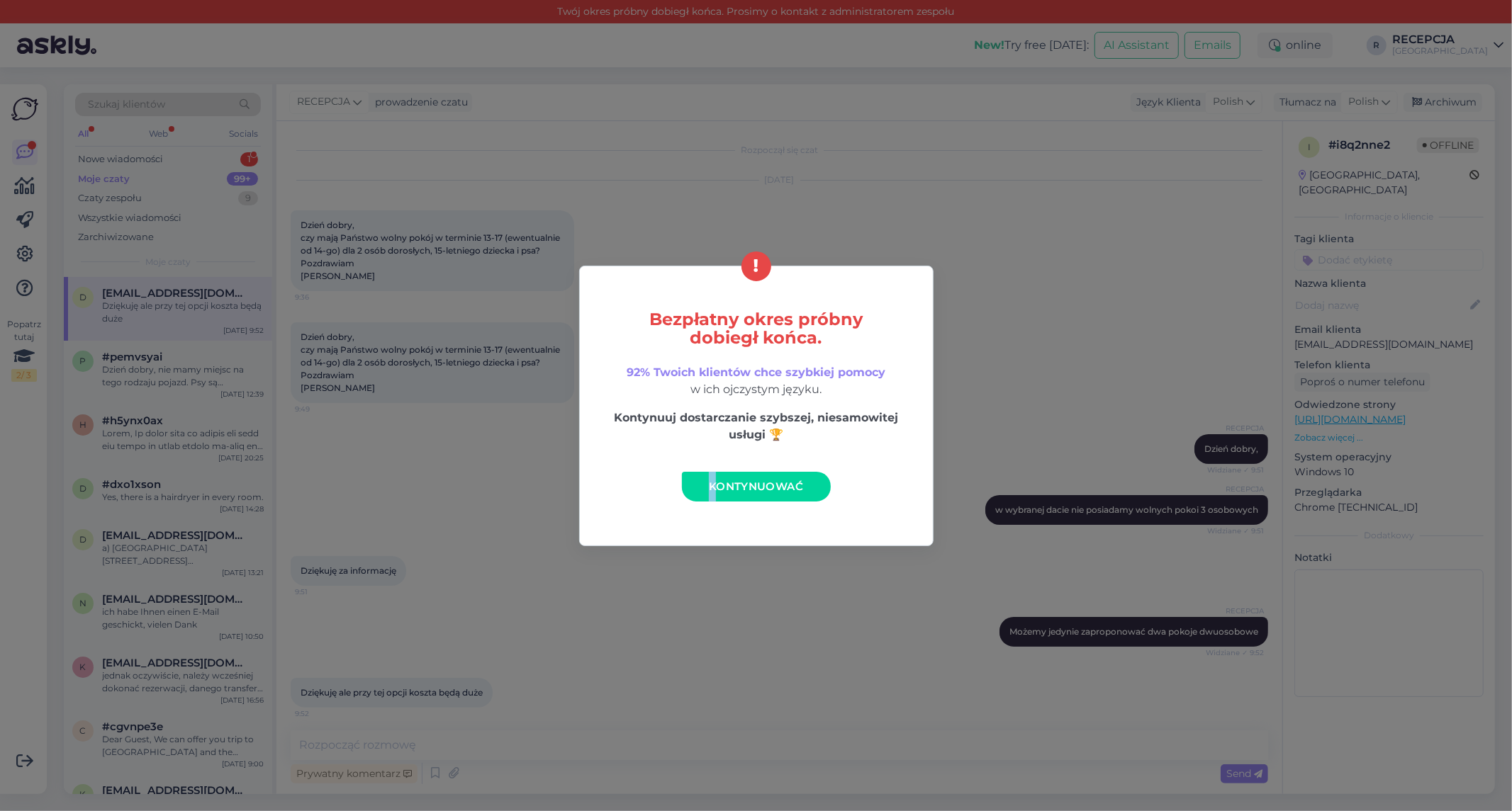
scroll to position [5, 0]
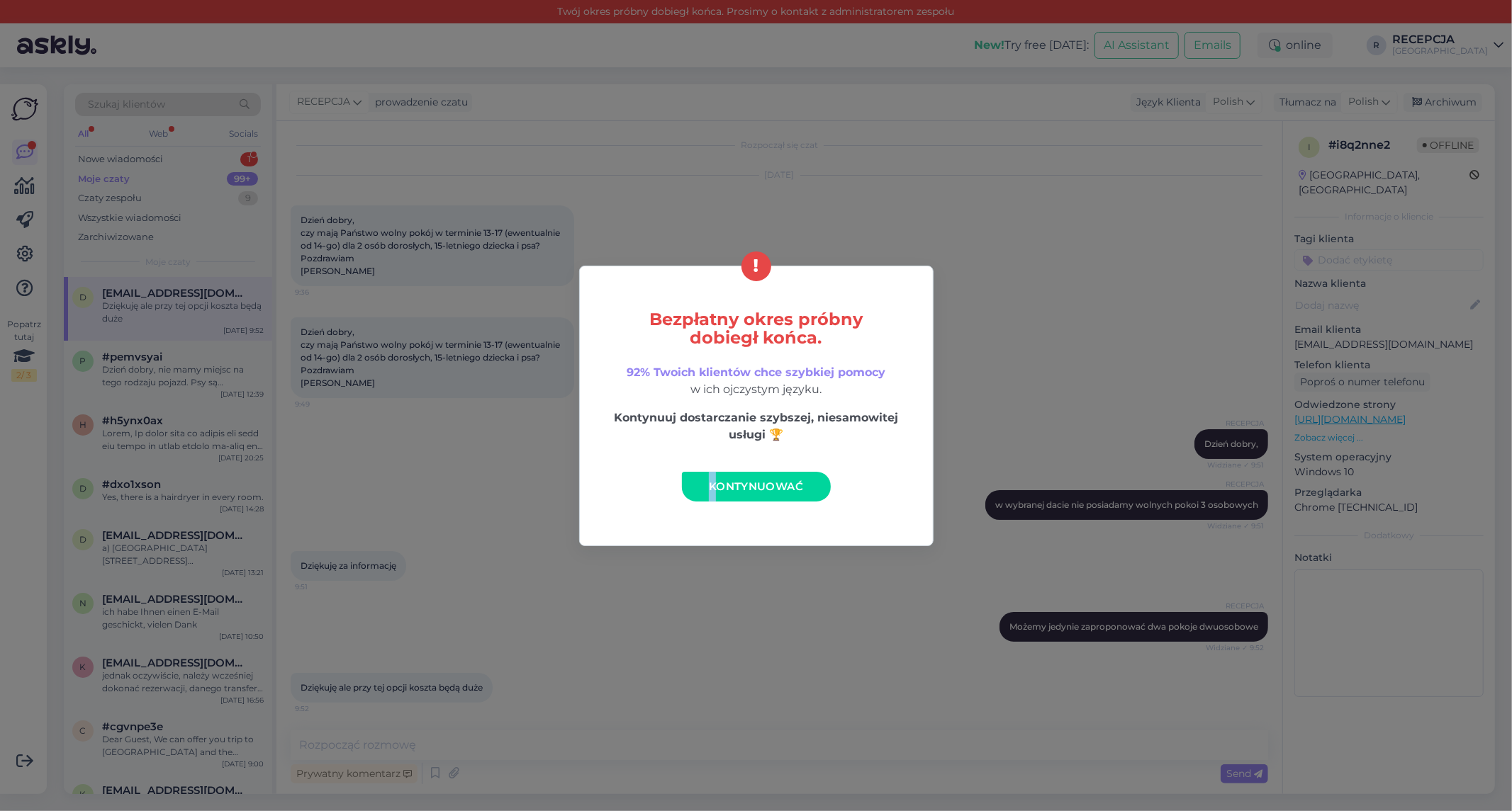
click at [729, 480] on span "Kontynuować" at bounding box center [756, 486] width 94 height 13
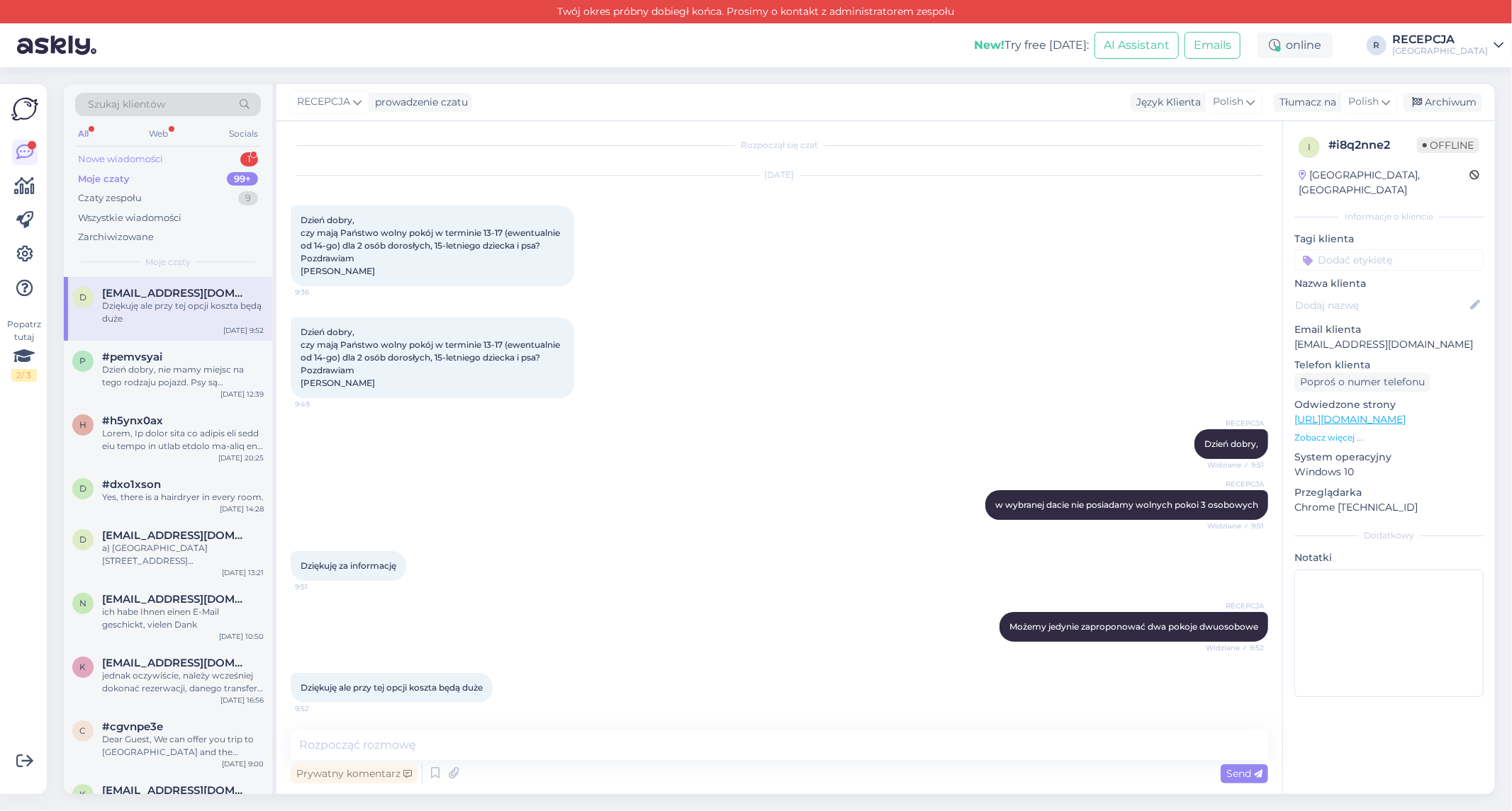
click at [191, 159] on div "Nowe wiadomości 1" at bounding box center [168, 159] width 186 height 20
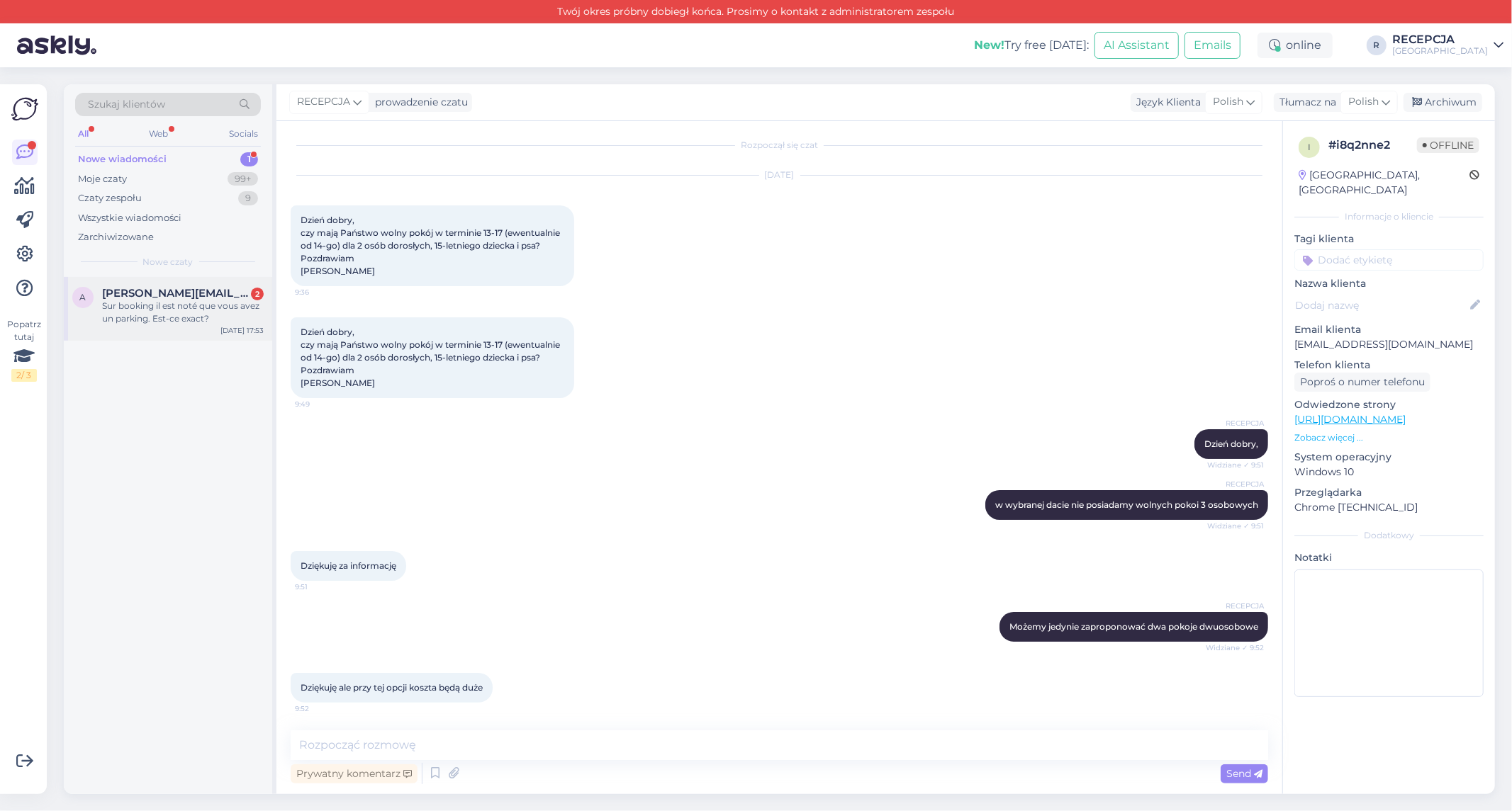
click at [204, 328] on div "a [PERSON_NAME][EMAIL_ADDRESS][DOMAIN_NAME] 2 Sur booking il est noté que vous …" at bounding box center [168, 309] width 209 height 64
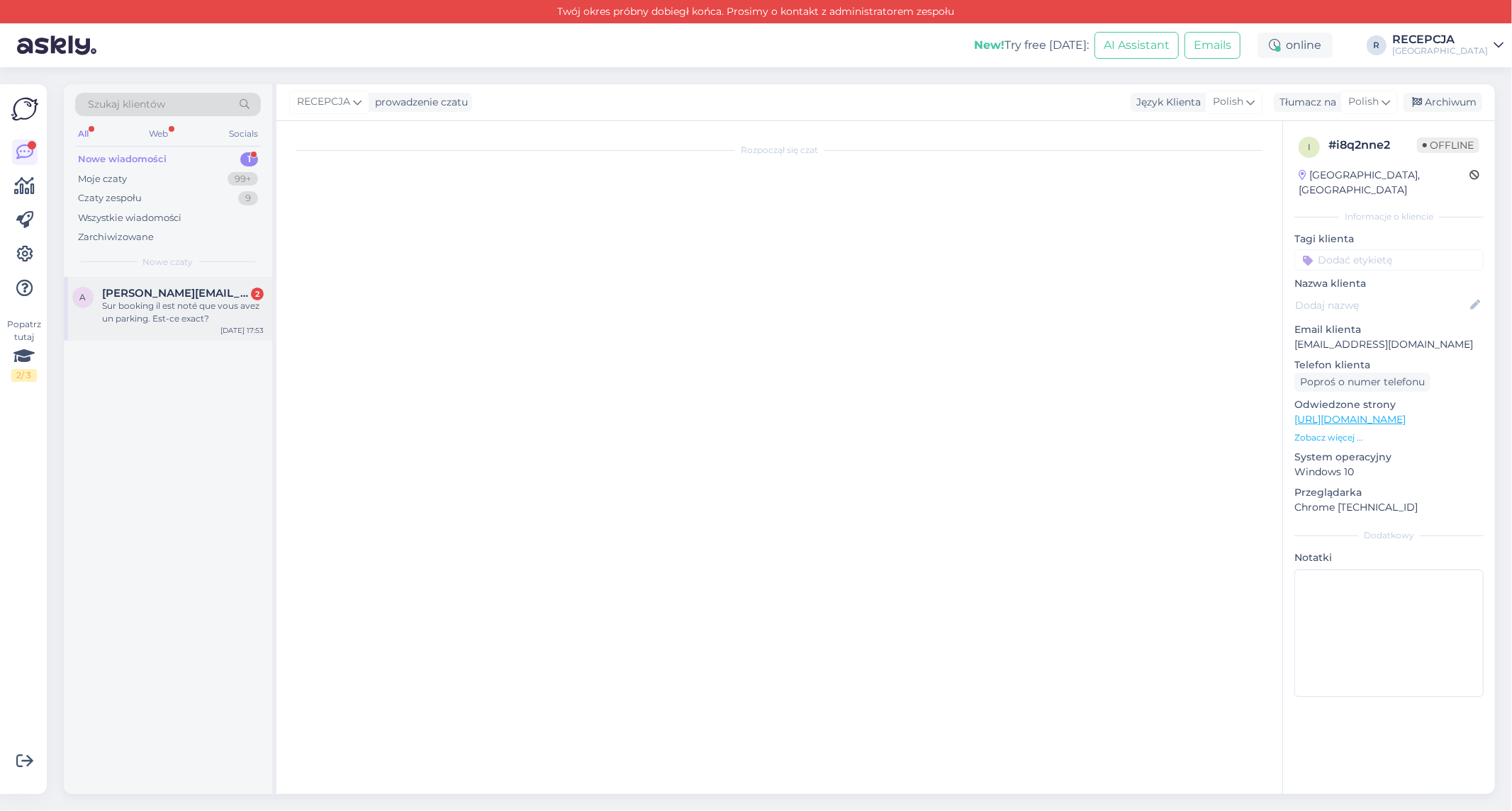
scroll to position [0, 0]
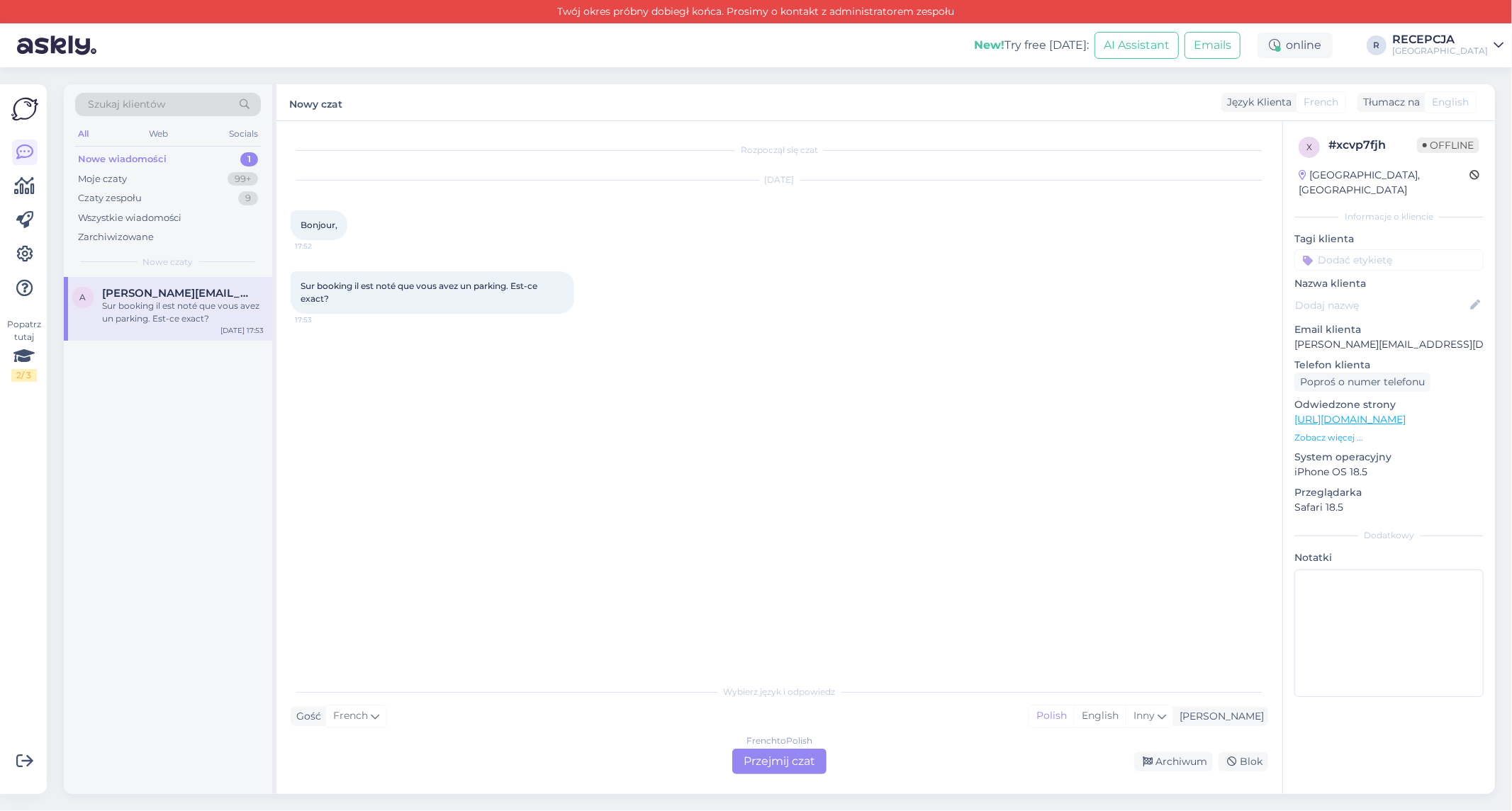
click at [798, 763] on div "French to Polish Przejmij czat" at bounding box center [778, 761] width 94 height 25
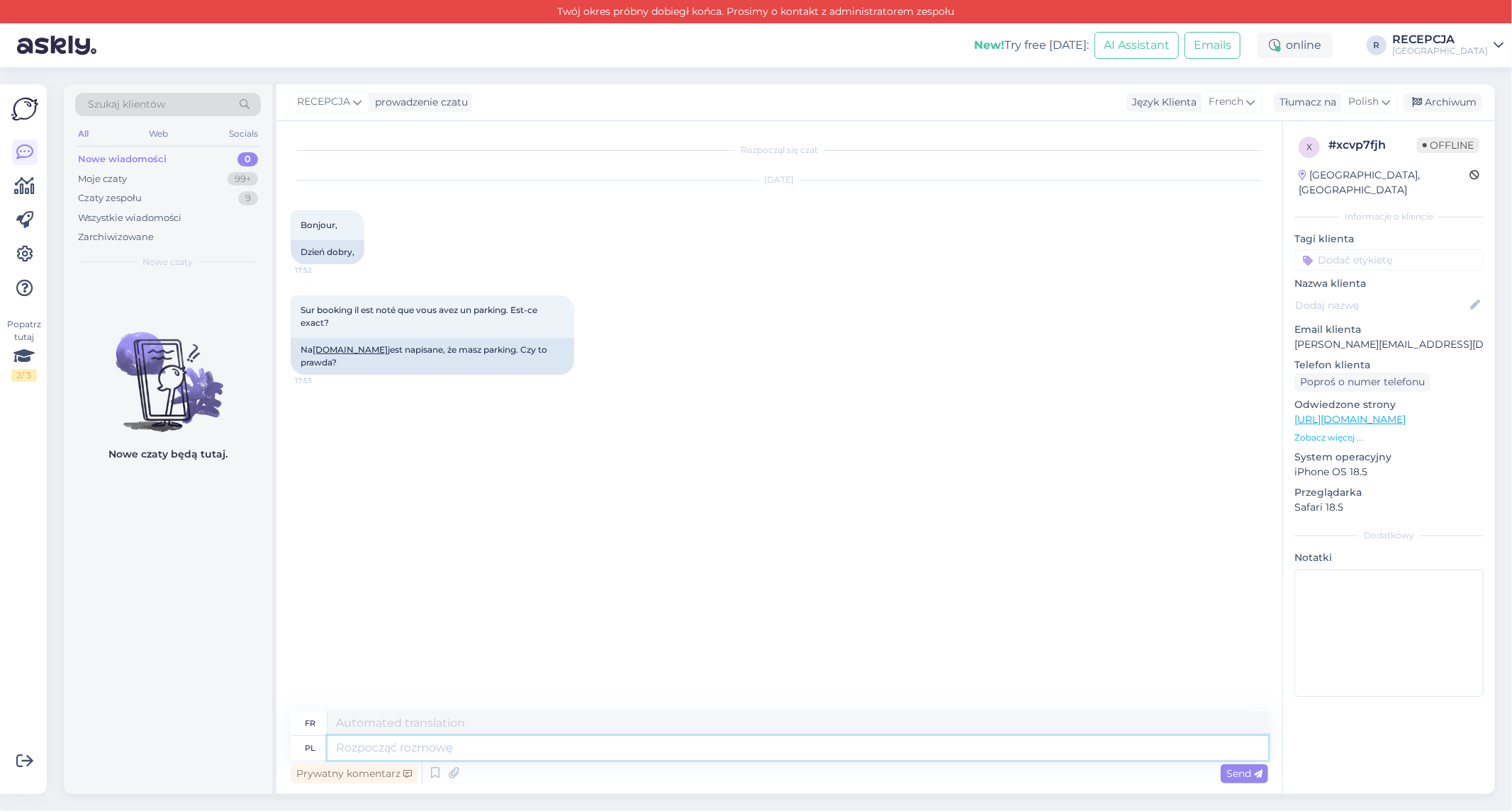
click at [774, 754] on textarea at bounding box center [797, 748] width 940 height 24
type textarea "Mamy"
type textarea "Nous avons"
type textarea "Mamy tylko"
type textarea "Nous n'avons que"
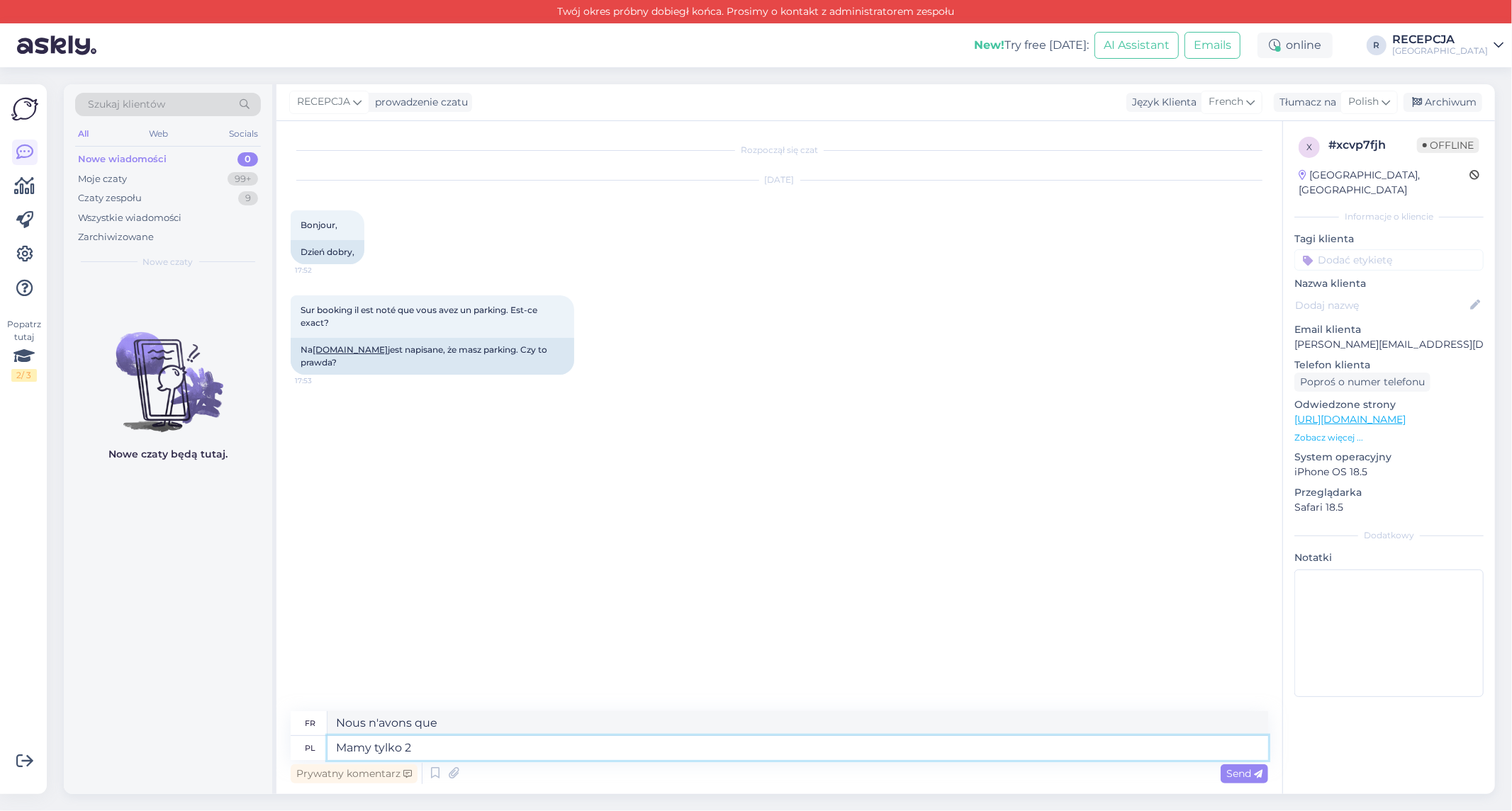
type textarea "Mamy tylko 2 m"
type textarea "Nous n'en avons que 2"
type textarea "Mamy tylko 2 miejsca do"
type textarea "Nous n'avons que 2 places"
type textarea "Mamy tylko 2 miejsca dostępne pod"
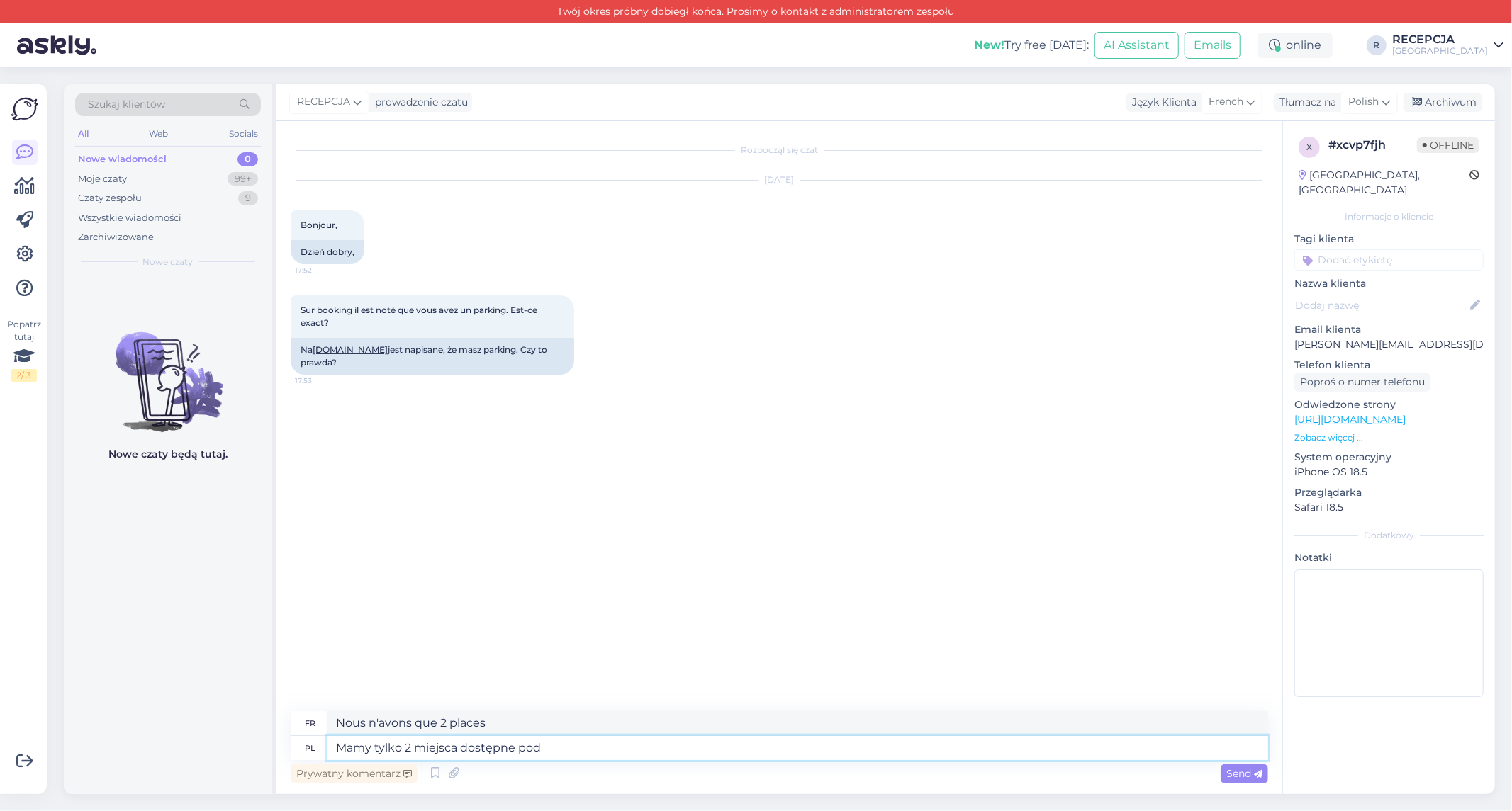
type textarea "Nous n'avons que 2 places disponibles"
type textarea "Mamy tylko 2 miejsca dostępne pod Hotelem i"
type textarea "Nous n'avons que 2 places disponibles à l'hôtel"
type textarea "Mamy tylko 2 miejsca dostępne pod Hotelem i"
type textarea "Nous n'avons que 2 places disponibles à l'Hôtel et"
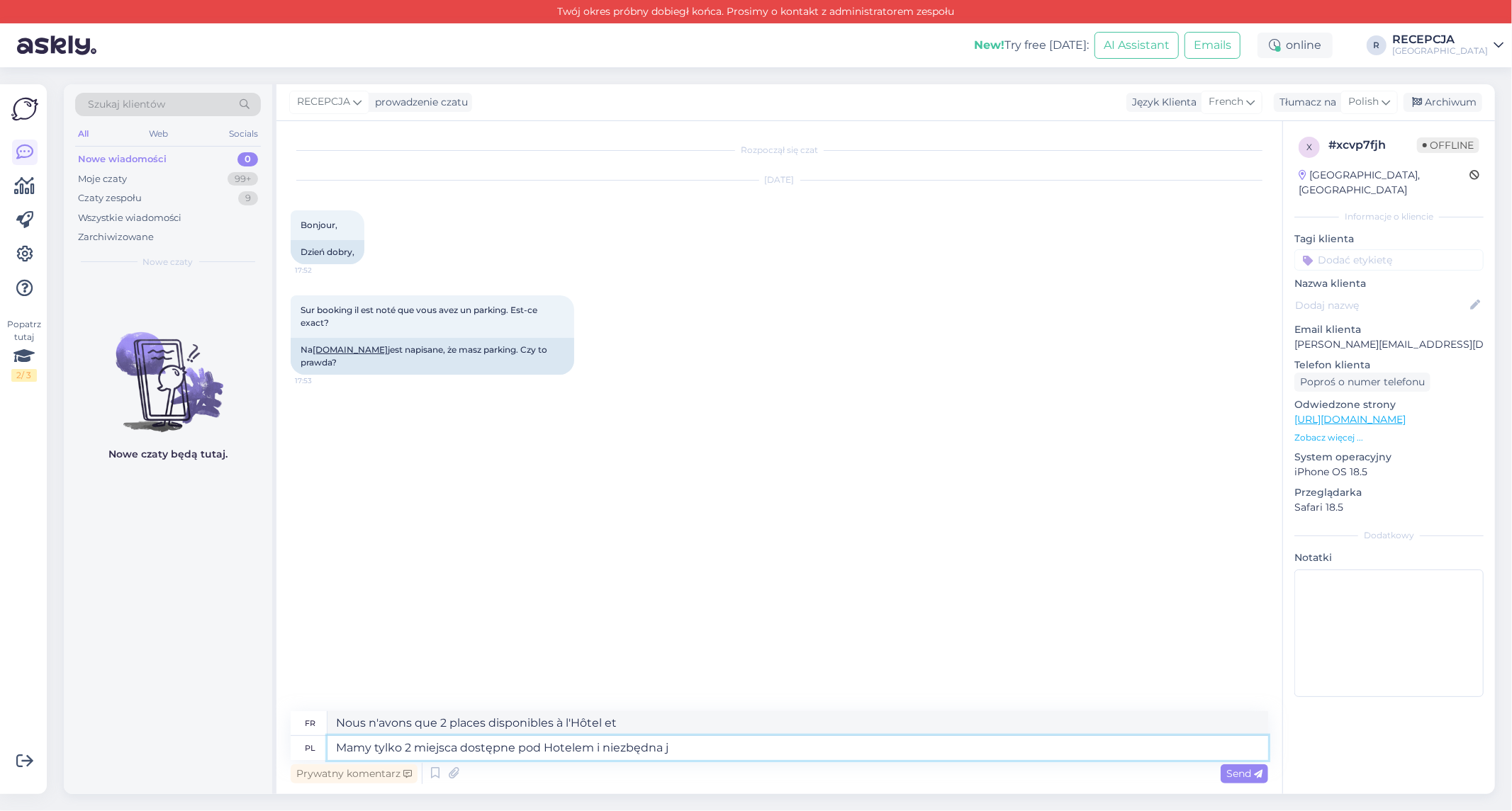
type textarea "Mamy tylko 2 miejsca dostępne pod Hotelem i niezbędna je"
type textarea "Nous n'avons que 2 places disponibles à l'Hôtel et c'est indispensable"
type textarea "Mamy tylko 2 miejsca dostępne pod Hotelem i niezbędna jest rezerwacja. K"
type textarea "Nous n'avons que 2 places disponibles à l'Hôtel et les réservations sont indisp…"
type textarea "Mamy tylko 2 miejsca dostępne pod Hotelem i niezbędna jest rezerwacja. [GEOGRAP…"
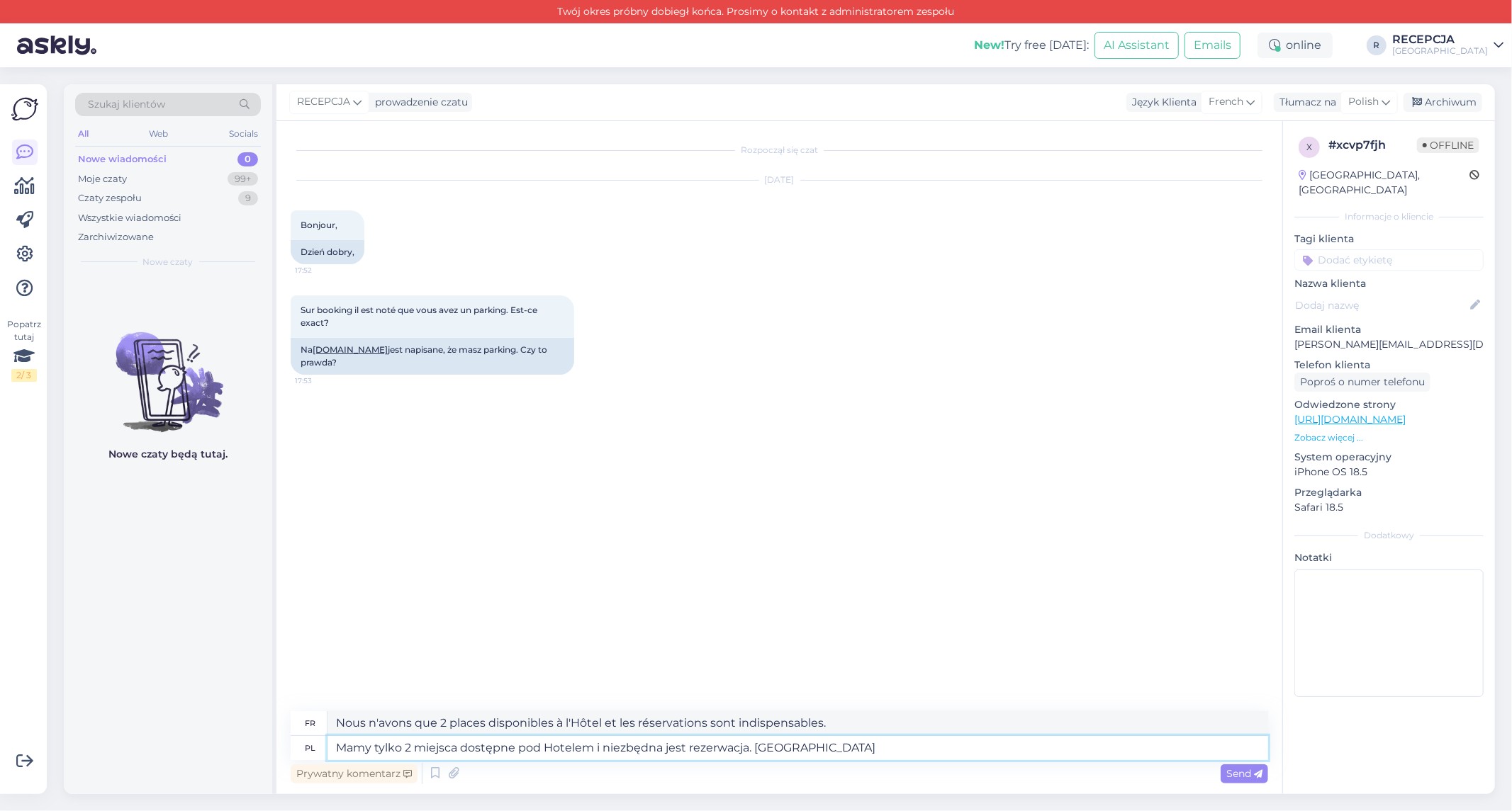
type textarea "Nous n'avons que 2 places disponibles à l'hôtel et les réservations sont indisp…"
type textarea "Mamy tylko 2 miejsca dostępne pod Hotelem i niezbędna jest rezerwacja. Koszt pa…"
type textarea "Nous ne disposons que de deux places disponibles à l'hôtel, et la réservation e…"
type textarea "Mamy tylko 2 miejsca dostępne pod Hotelem i niezbędna jest rezerwacja. Koszt pa…"
type textarea "Nous ne disposons que de deux places disponibles à l'hôtel et les réservations …"
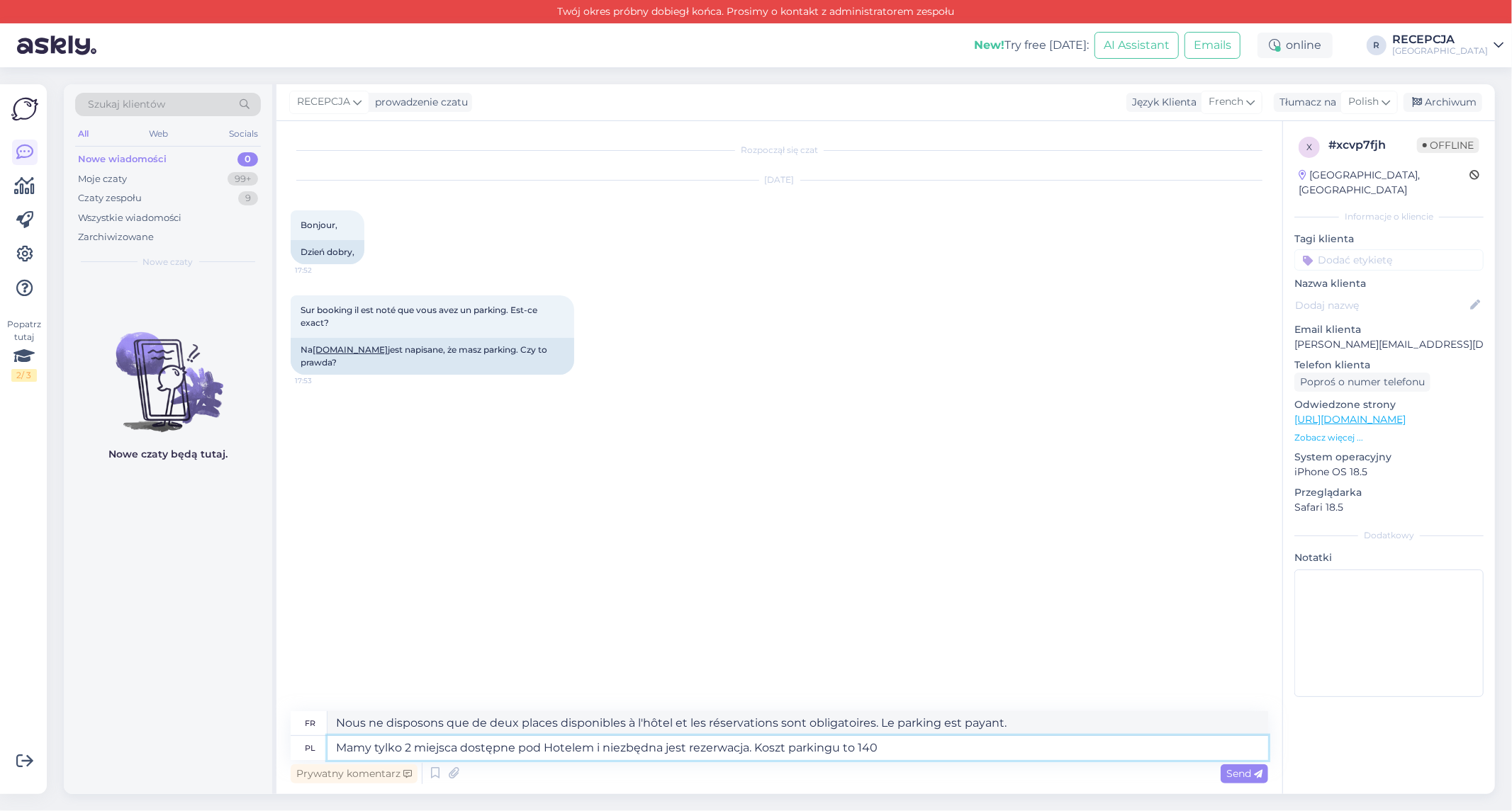
type textarea "Mamy tylko 2 miejsca dostępne pod Hotelem i niezbędna jest rezerwacja. Koszt pa…"
type textarea "Nous ne disposons que de deux places disponibles à l'hôtel, et la réservation e…"
type textarea "Mamy tylko 2 miejsca dostępne pod Hotelem i niezbędna jest rezerwacja. Koszt pa…"
type textarea "Nous ne disposons que de deux places disponibles à l'hôtel, et la réservation e…"
type textarea "Mamy tylko 2 miejsca dostępne pod Hotelem i niezbędna jest rezerwacja. Koszt pa…"
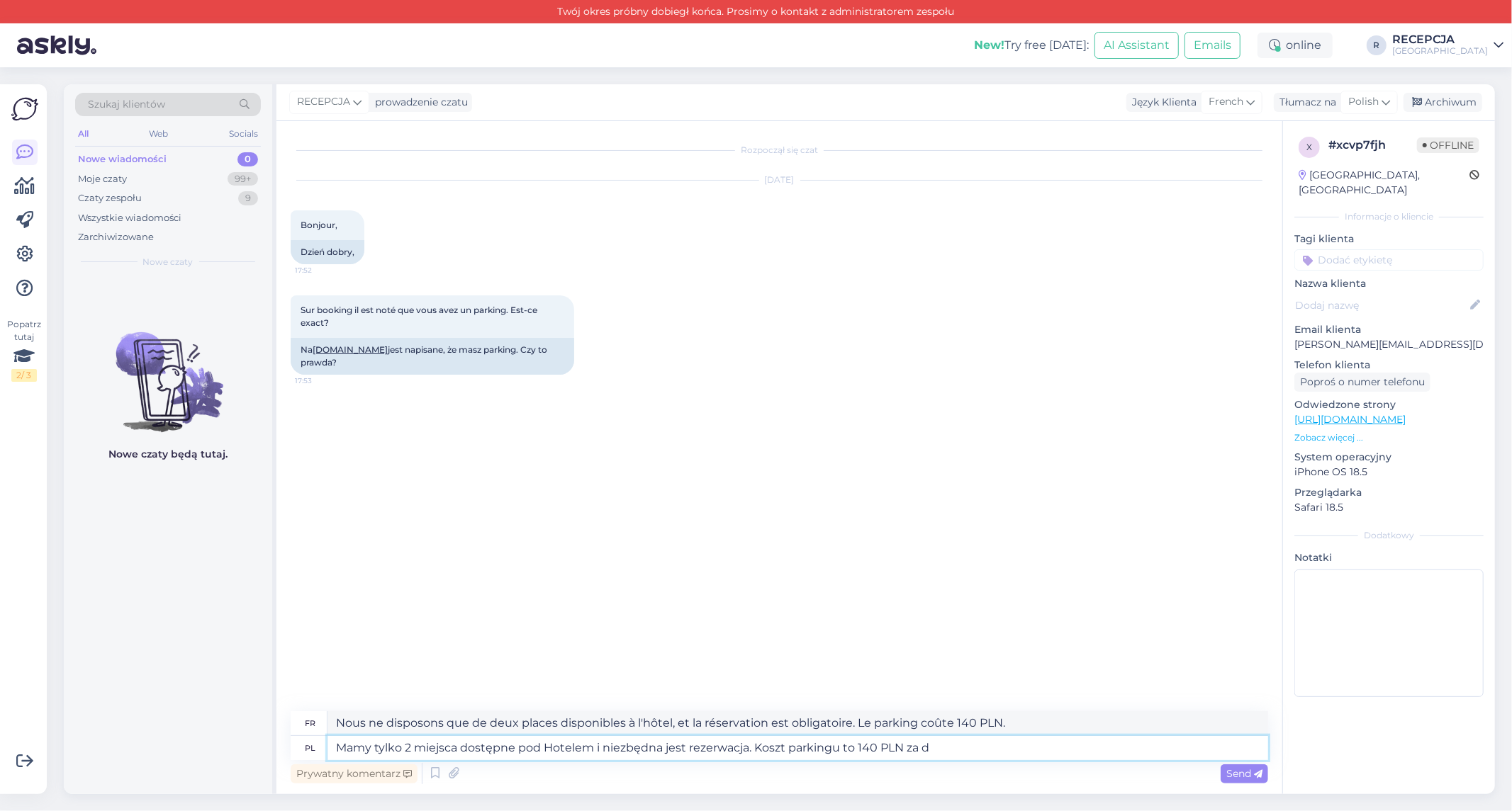
type textarea "Nous ne disposons que de deux places disponibles à l'hôtel et la réservation es…"
type textarea "Mamy tylko 2 miejsca dostępne pod Hotelem i niezbędna jest rezerwacja. Koszt pa…"
type textarea "Nous ne disposons que de deux places disponibles à l'hôtel, et la réservation e…"
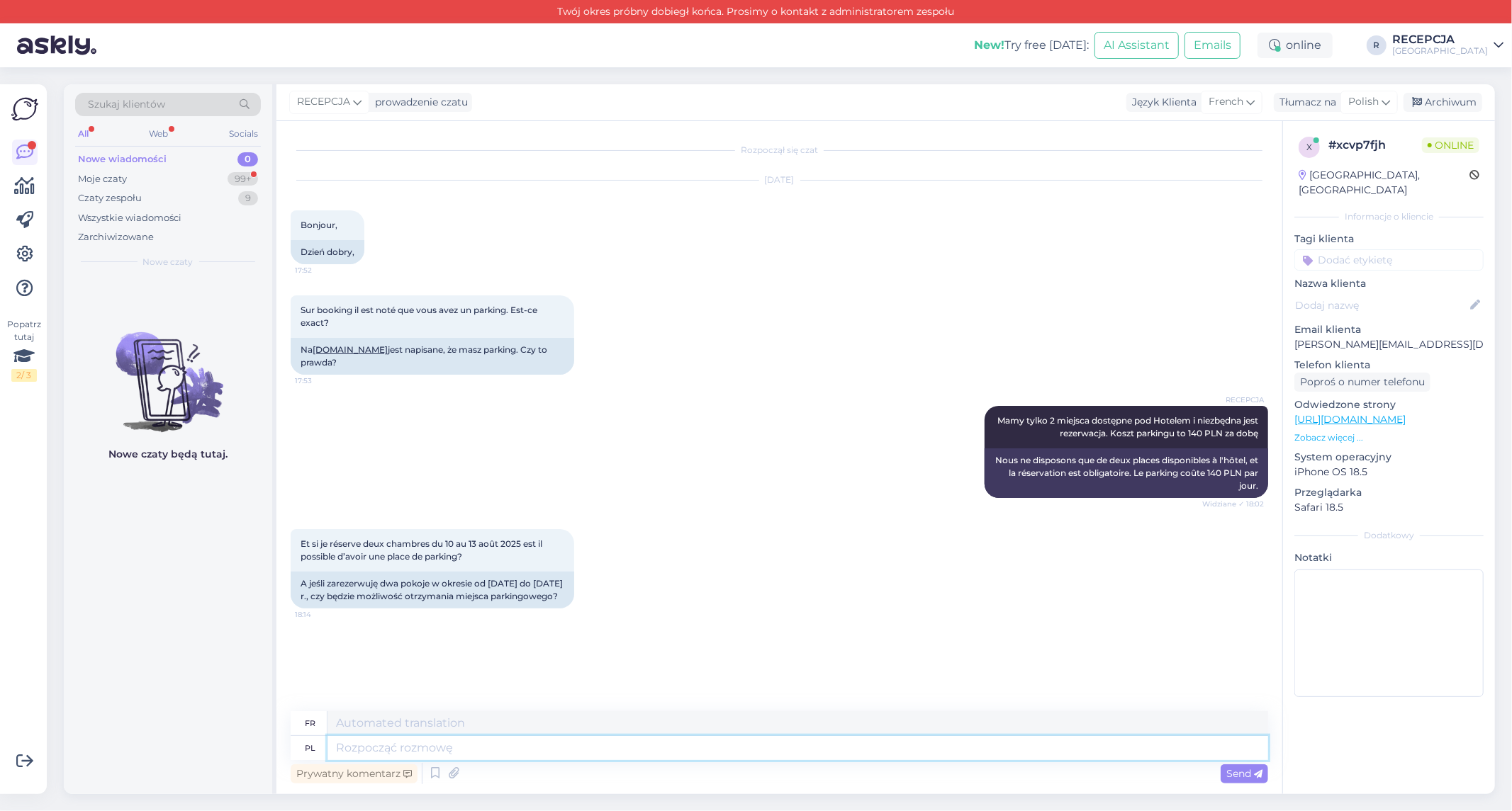
click at [518, 741] on textarea at bounding box center [797, 748] width 940 height 24
type textarea "W d"
type textarea "DANS"
type textarea "W dniu d"
type textarea "Le jour même"
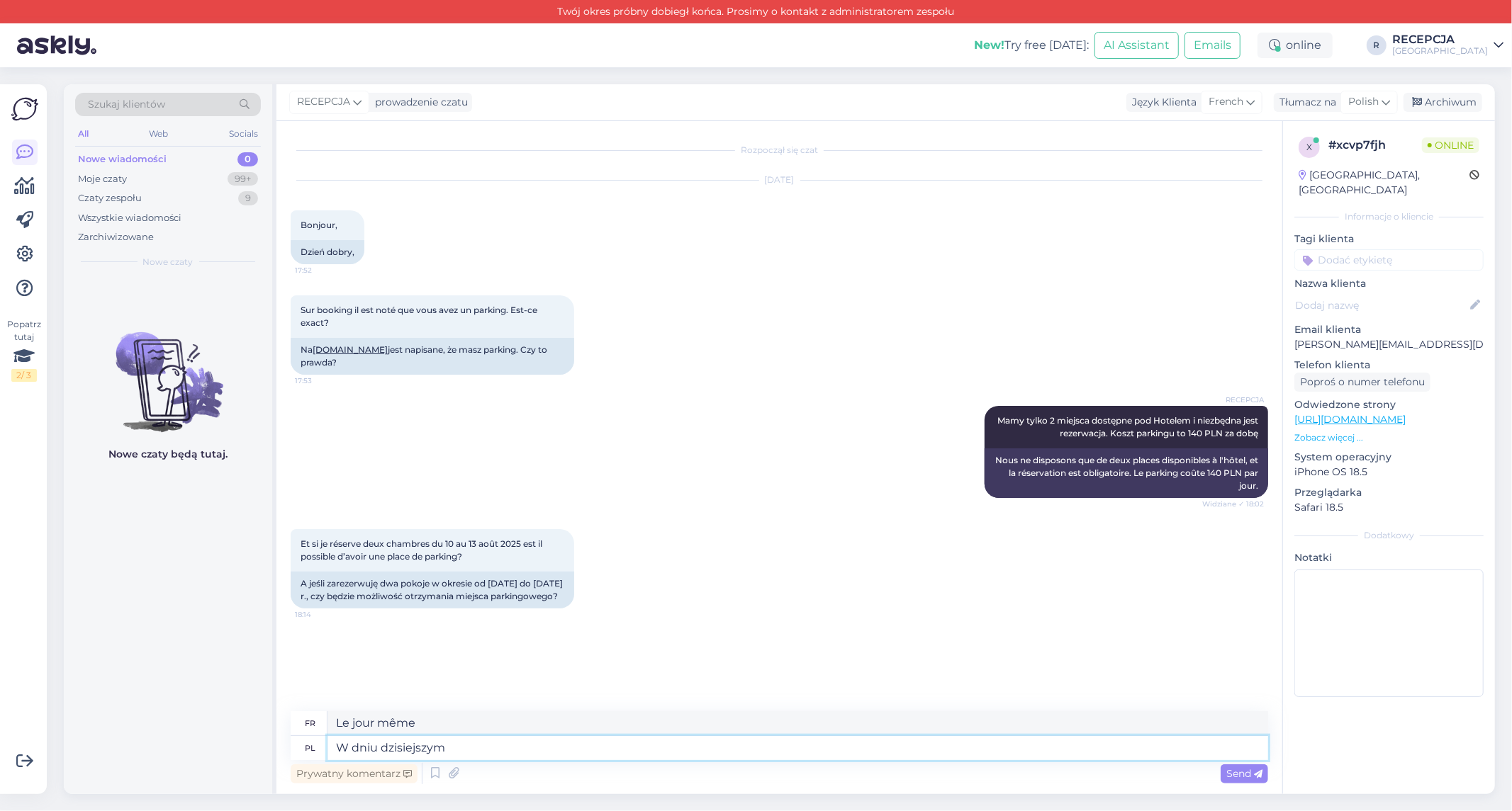
type textarea "W dniu dzisiejszym"
type textarea "Aujourd'hui"
type textarea "W dniu dzisiejszym nie"
type textarea "Aujourd'hui, non"
type textarea "W dniu dzisiejszym nie ma"
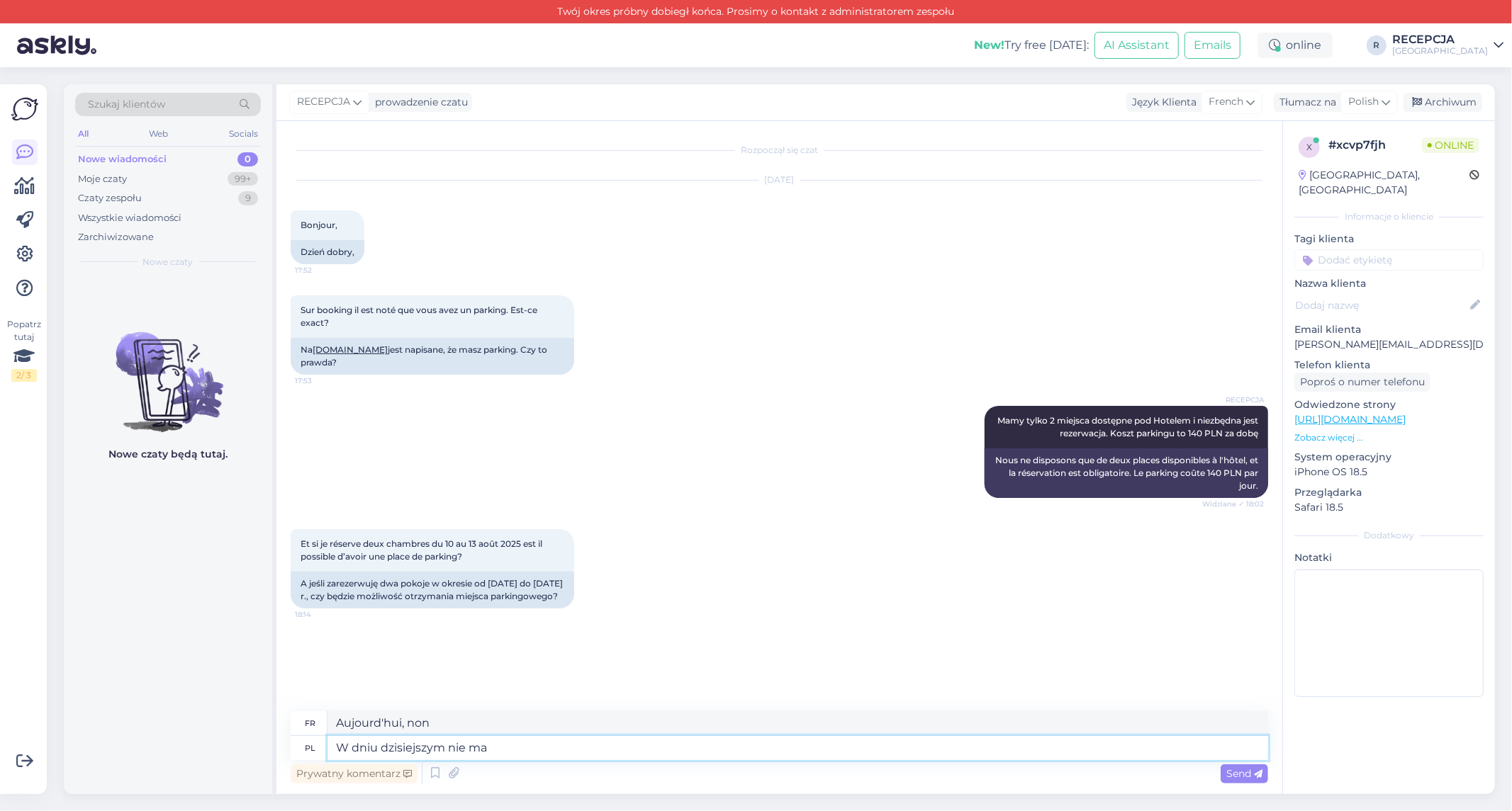
type textarea "Il n'y a pas d'aujourd'hui"
type textarea "W dniu dzisiejszym nie ma wolnego mi"
type textarea "Il n'y a pas de jour de congé aujourd'hui"
type textarea "W dniu dzisiejszym nie ma wolnego miejsca"
type textarea "Il n'y a pas d'espace libre aujourd'hui"
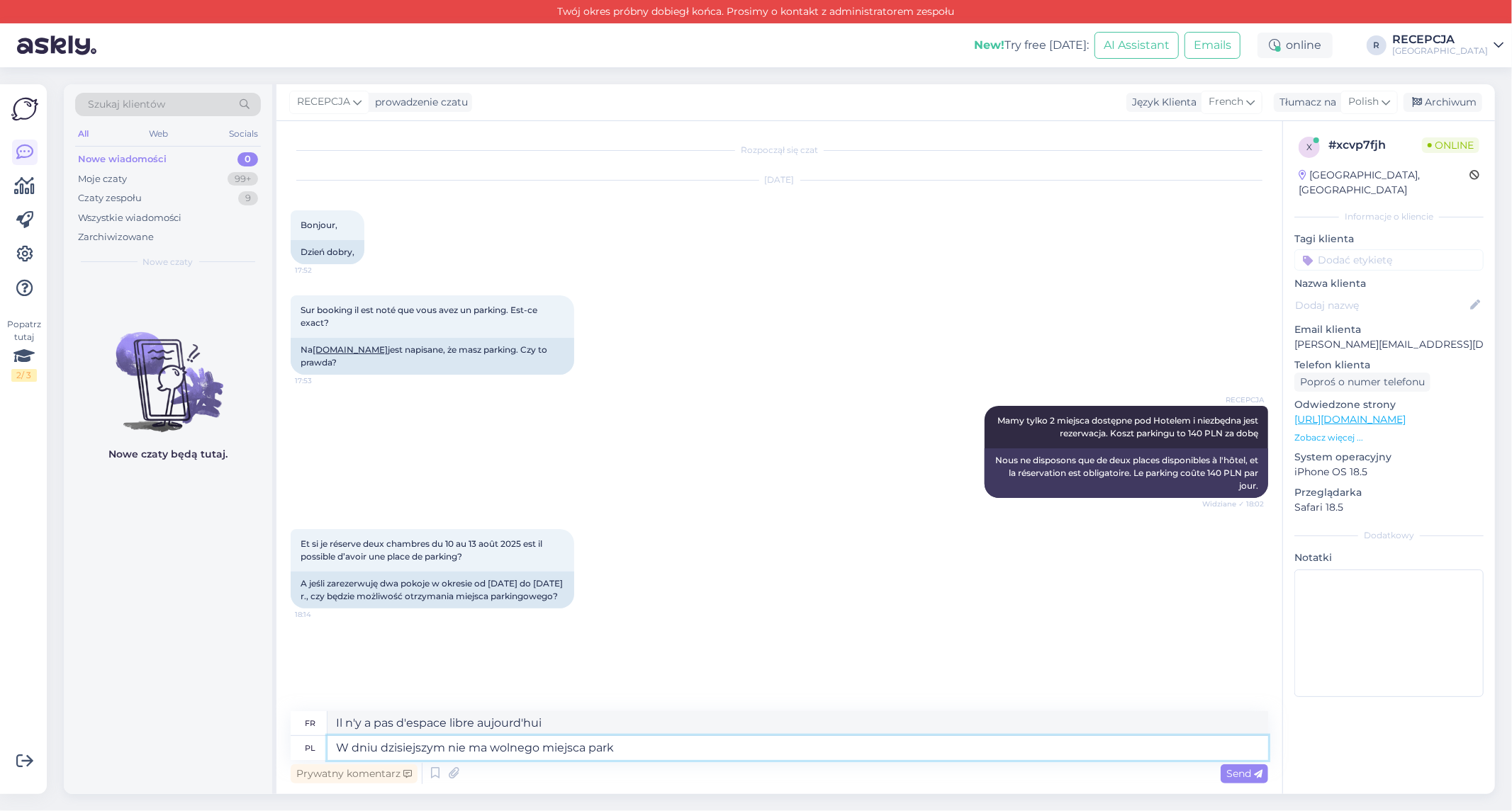
type textarea "W dniu dzisiejszym nie ma wolnego miejsca parki"
type textarea "Il n'y a pas de place de stationnement gratuite aujourd'hui"
type textarea "W dniu dzisiejszym nie ma wolnego miejsca parkingowego"
type textarea "Il n'y a pas de places de stationnement disponibles aujourd'hui"
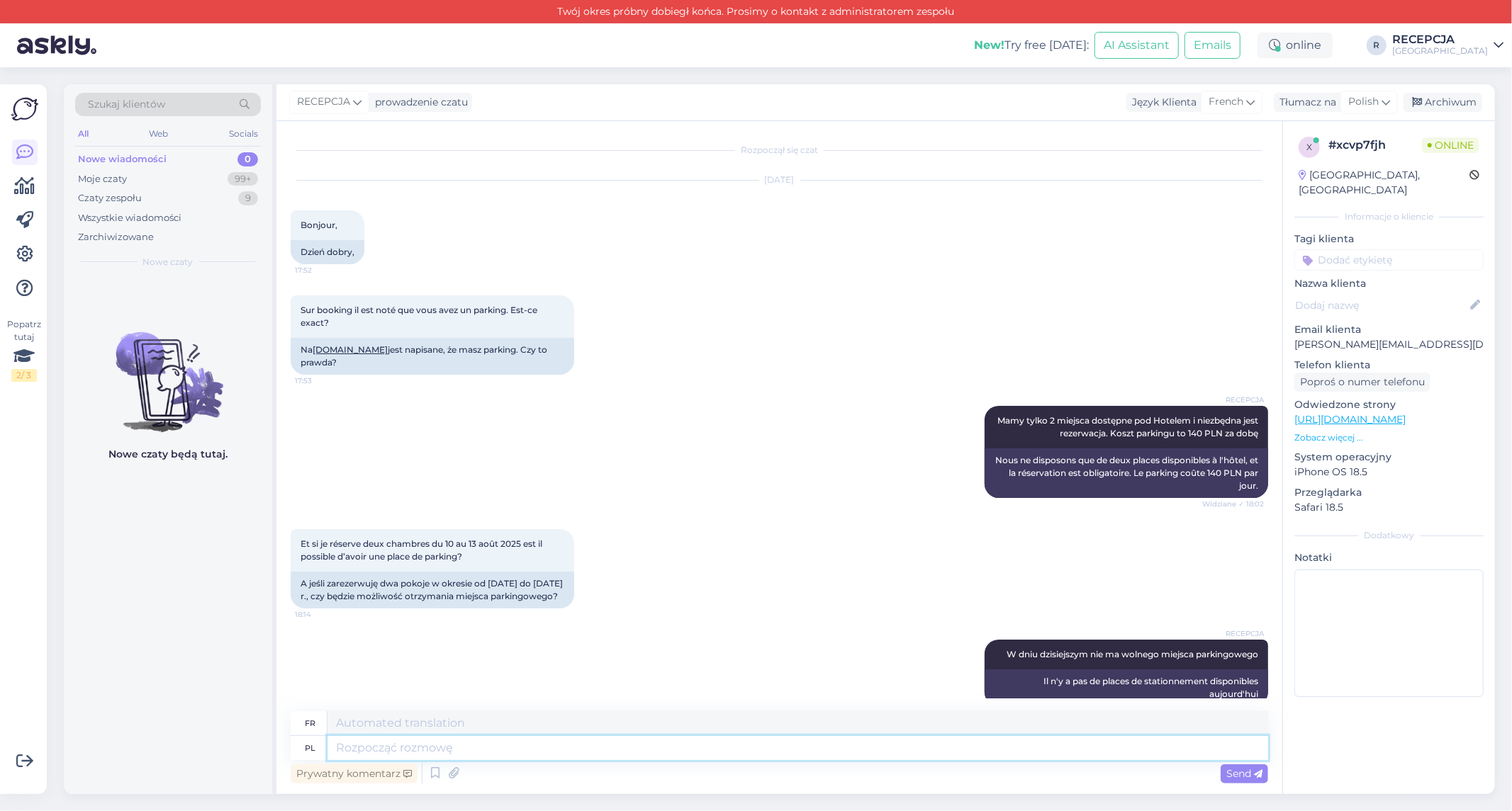
scroll to position [35, 0]
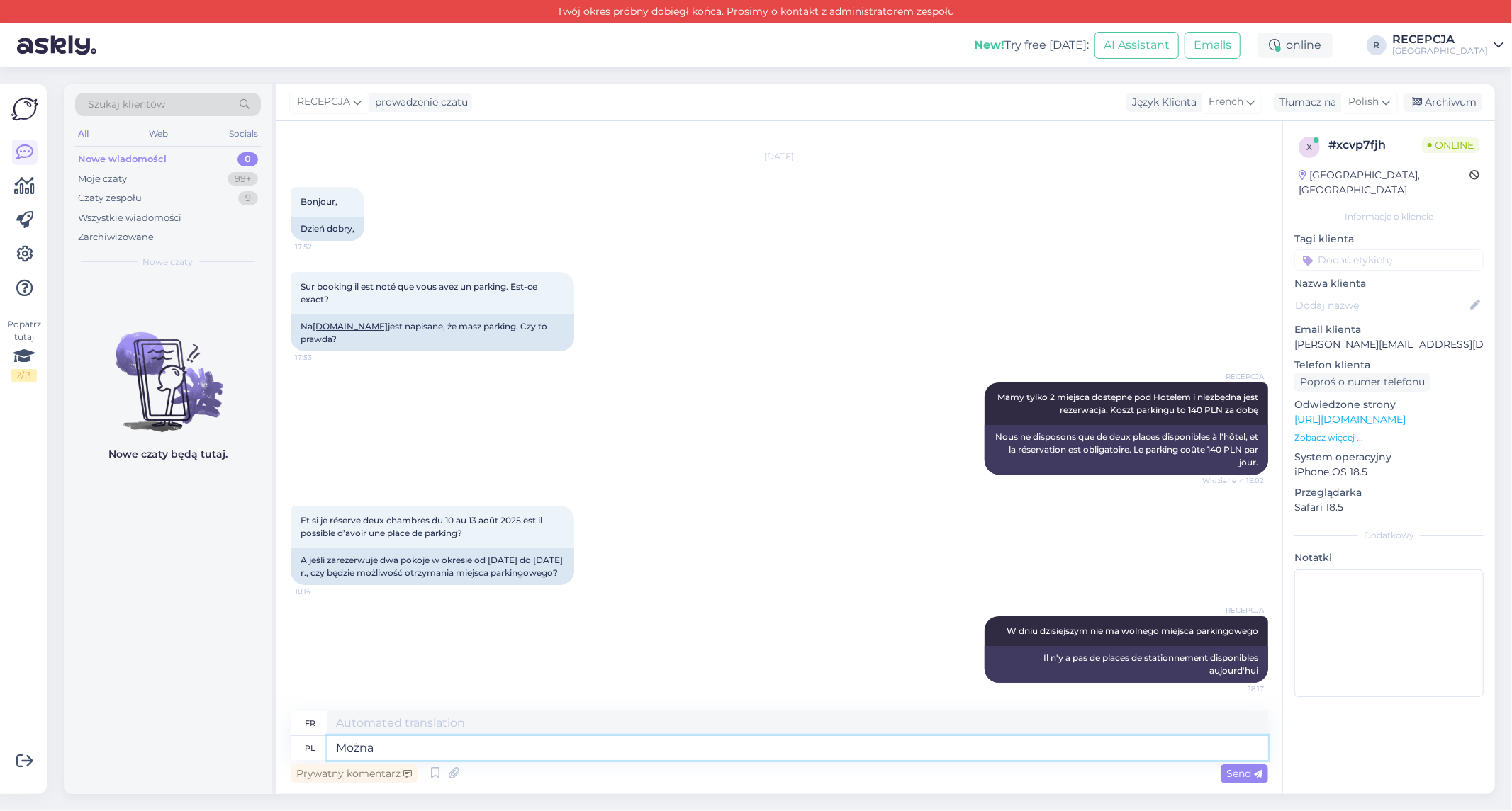
type textarea "Można"
type textarea "Tu peux"
type textarea "Można zaparkowac n"
type textarea "Vous pouvez vous garer"
type textarea "Można zaparkowac na"
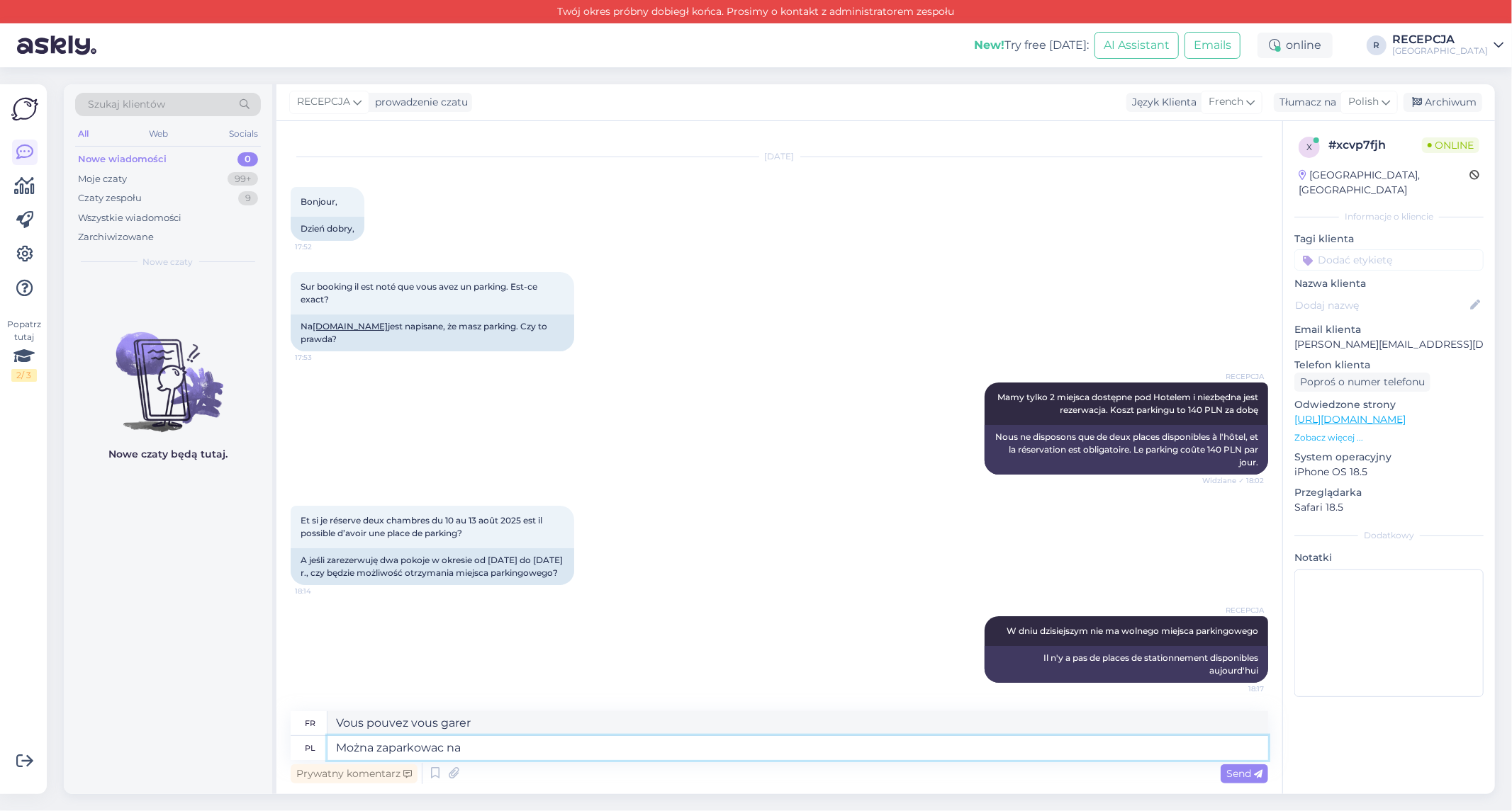
type textarea "Vous pouvez vous garer à"
type textarea "Można zaparkowac"
type textarea "Vous pouvez vous garer"
type textarea "Można zaparkować na"
type textarea "Vous pouvez vous garer à"
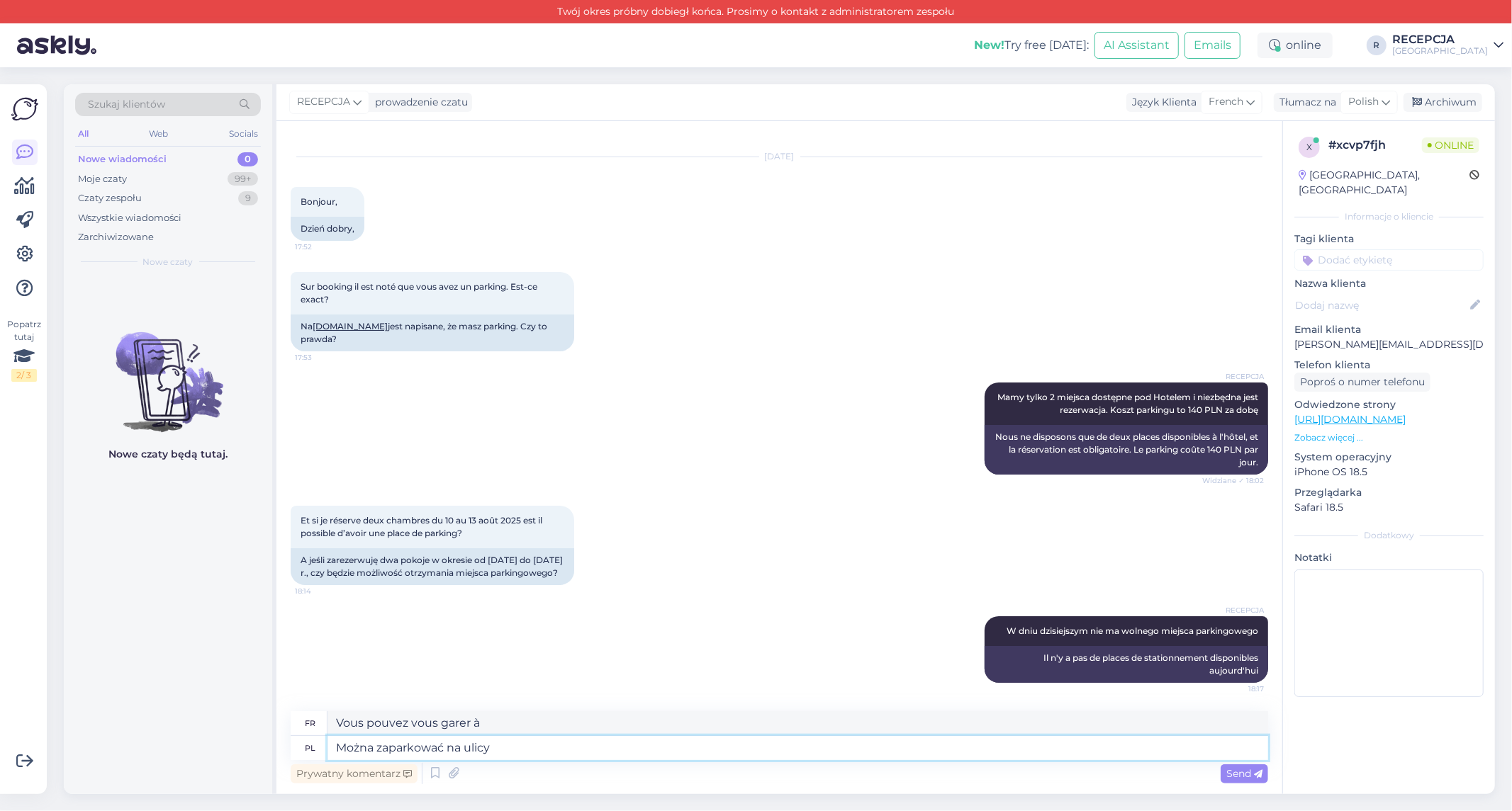
type textarea "Można zaparkować na ulicy"
type textarea "Vous pouvez vous garer dans la rue"
type textarea "Można zaparkować na ulicy lub"
type textarea "Vous pouvez vous garer dans la rue ou"
type textarea "Można zaparkować na ulicy lub strzeżonych [a"
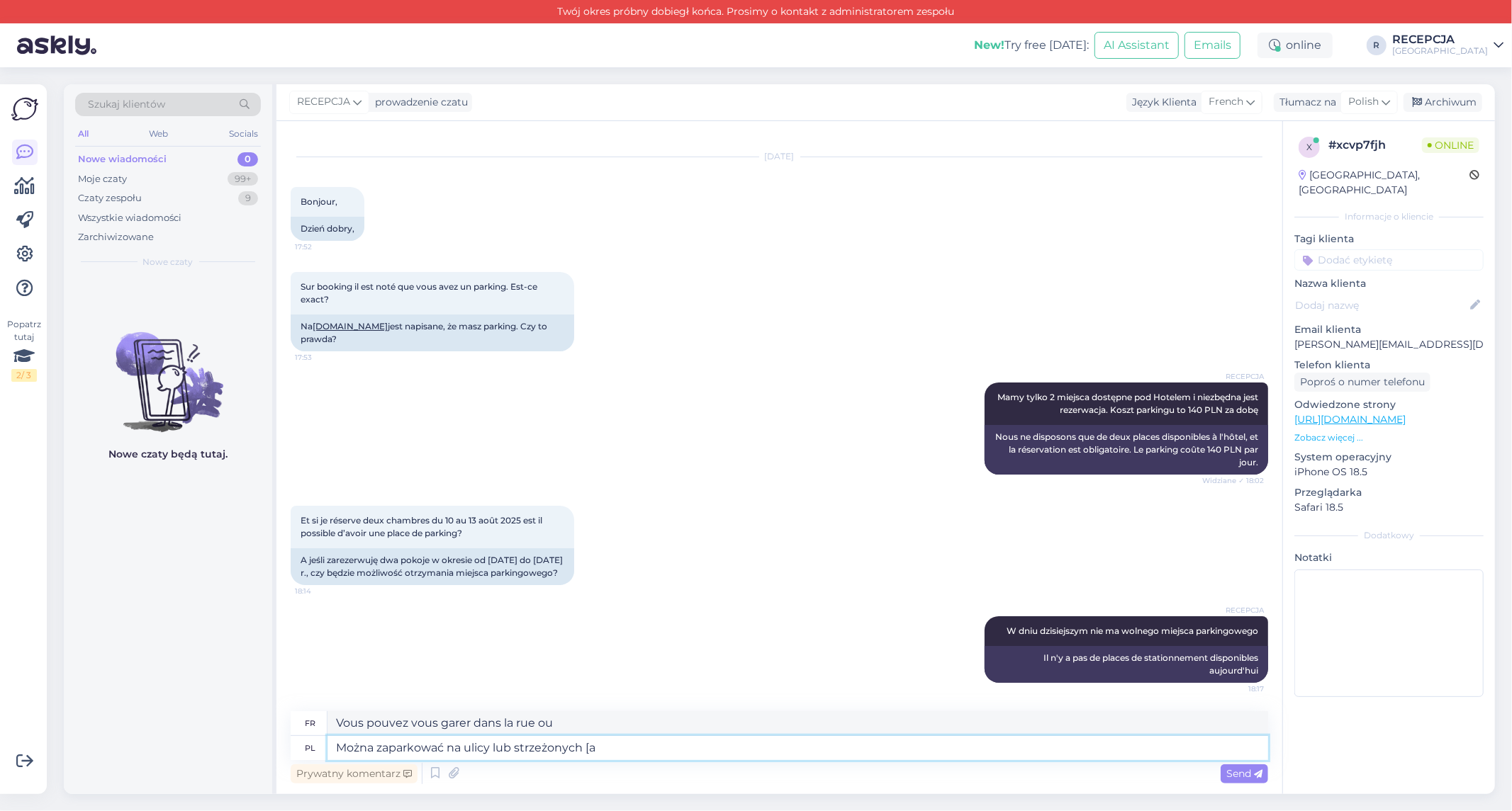
type textarea "Vous pouvez vous garer dans la rue ou dans des parkings surveillés."
type textarea "Można zaparkować na ulicy lub strzeżonych parkingach"
